Goal: Task Accomplishment & Management: Complete application form

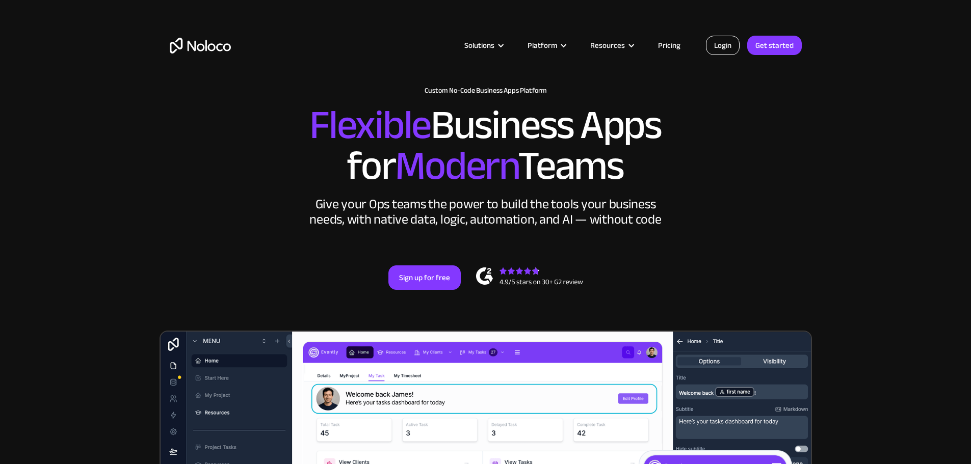
click at [716, 45] on link "Login" at bounding box center [723, 45] width 34 height 19
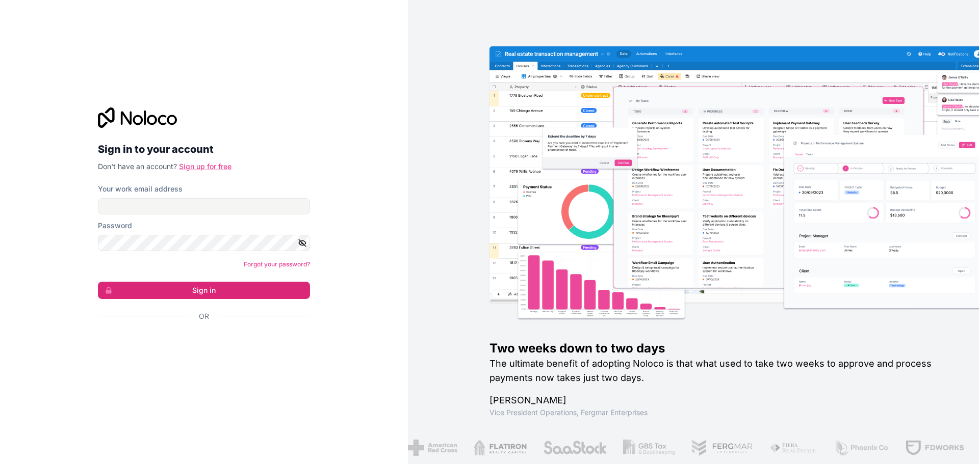
click at [217, 165] on link "Sign up for free" at bounding box center [205, 166] width 53 height 9
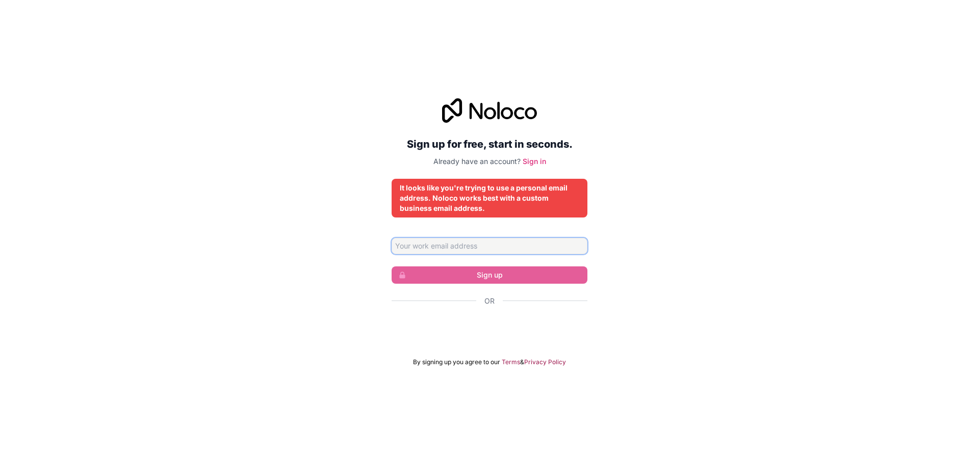
click at [510, 244] on input "Email address" at bounding box center [489, 246] width 196 height 16
click at [582, 303] on div "Or" at bounding box center [489, 301] width 196 height 10
